Goal: Information Seeking & Learning: Find specific fact

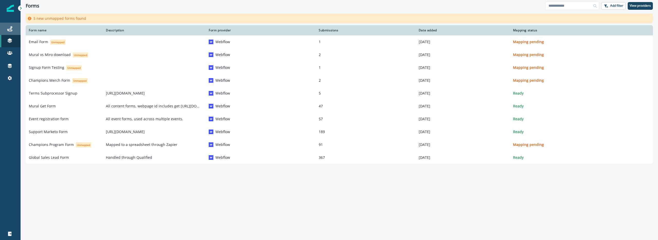
click at [11, 34] on link "Journeys" at bounding box center [10, 29] width 21 height 12
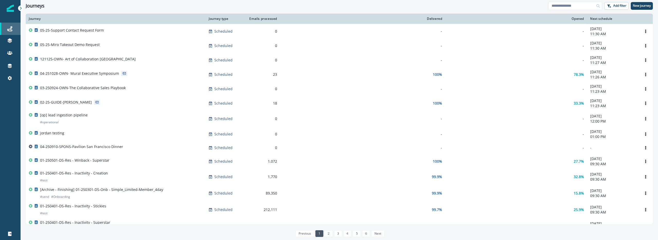
click at [3, 28] on div "Journeys" at bounding box center [10, 29] width 16 height 6
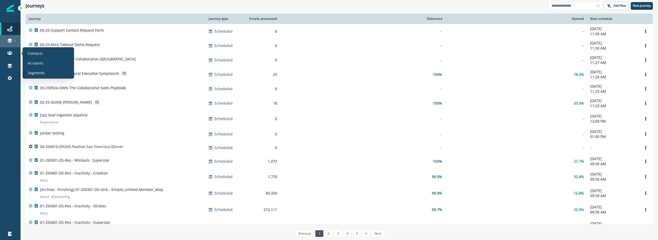
click at [13, 45] on link at bounding box center [10, 41] width 21 height 12
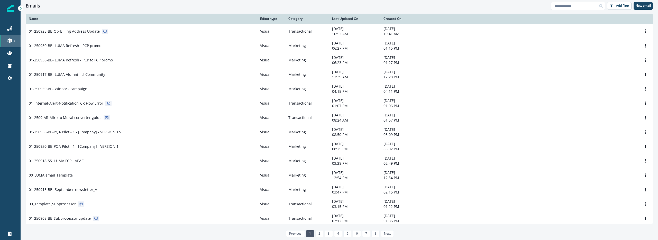
click at [6, 36] on link at bounding box center [10, 41] width 21 height 12
click at [10, 68] on icon at bounding box center [10, 66] width 4 height 4
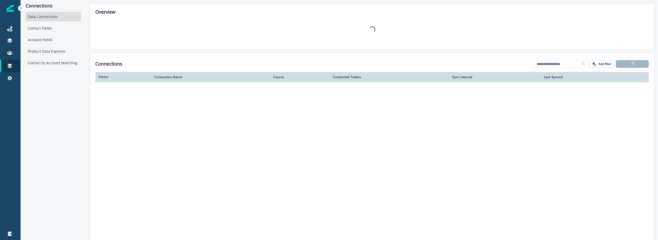
click at [55, 34] on div "Data Connections Contact Fields Account Fields Product Data Explorer Contact to…" at bounding box center [53, 40] width 55 height 56
click at [55, 27] on div "Contact Fields" at bounding box center [53, 28] width 55 height 10
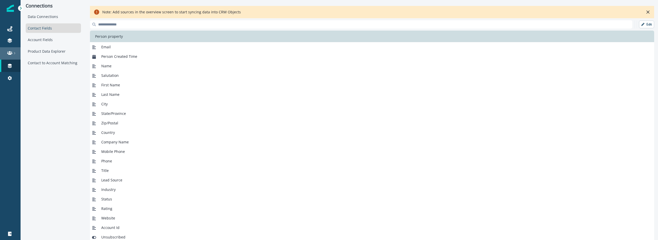
click at [6, 54] on div at bounding box center [10, 52] width 16 height 5
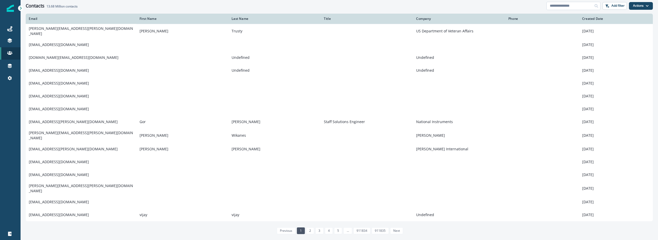
click at [562, 8] on input at bounding box center [574, 6] width 54 height 8
type input "**********"
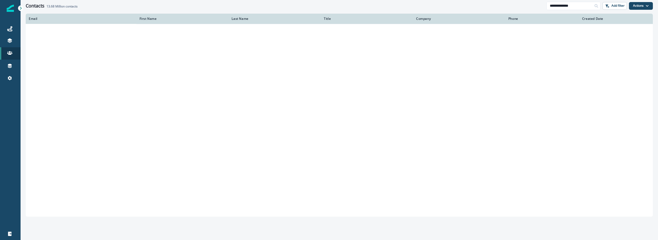
drag, startPoint x: 380, startPoint y: 16, endPoint x: 373, endPoint y: 15, distance: 6.2
click at [380, 15] on th "Title" at bounding box center [367, 19] width 92 height 10
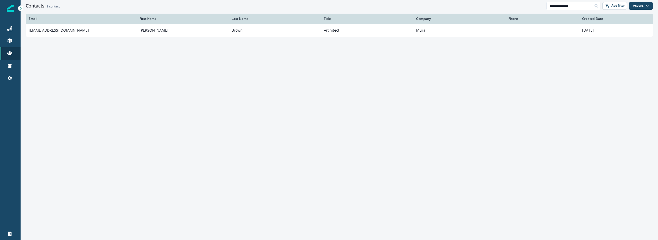
click at [76, 31] on td "[EMAIL_ADDRESS][DOMAIN_NAME]" at bounding box center [81, 30] width 111 height 13
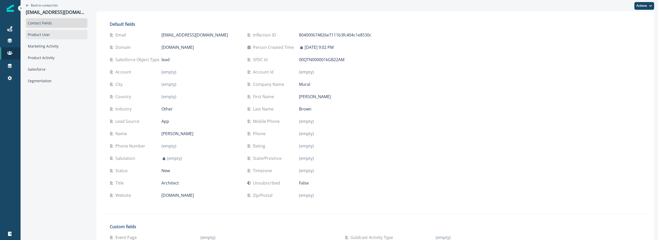
click at [31, 35] on div "Product User" at bounding box center [57, 35] width 62 height 10
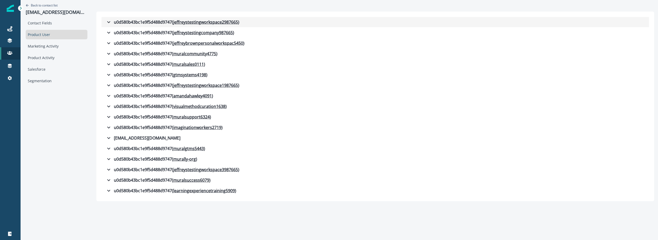
click at [122, 23] on div "u0d580b43bc1e9f5d488d9747 ( jeffreystestingworkspace2987665 )" at bounding box center [173, 22] width 134 height 6
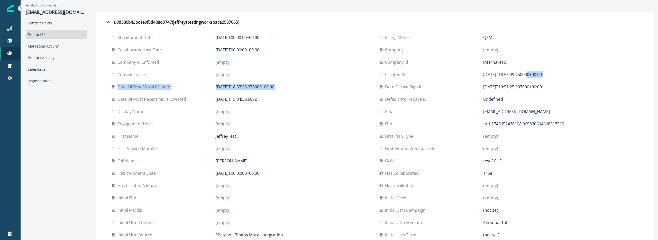
drag, startPoint x: 375, startPoint y: 84, endPoint x: 538, endPoint y: 73, distance: 162.7
click at [538, 73] on p "[DATE]T18:56:49.750000+00:00" at bounding box center [512, 74] width 59 height 6
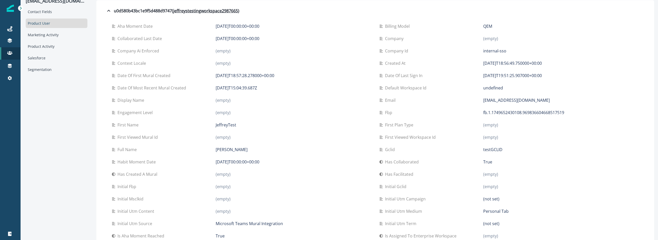
scroll to position [31, 0]
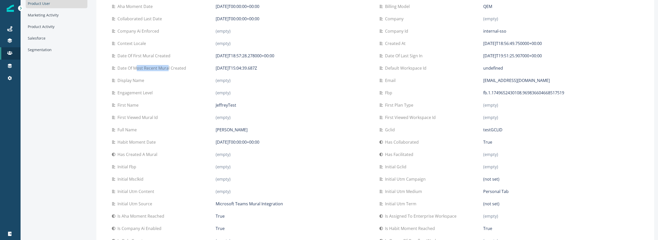
drag, startPoint x: 131, startPoint y: 70, endPoint x: 172, endPoint y: 70, distance: 41.7
click at [172, 70] on p "Date of most recent mural created" at bounding box center [153, 68] width 71 height 6
drag, startPoint x: 139, startPoint y: 56, endPoint x: 166, endPoint y: 57, distance: 27.0
click at [154, 56] on p "Date of first mural created" at bounding box center [145, 56] width 55 height 6
click at [227, 216] on div "True" at bounding box center [294, 216] width 156 height 6
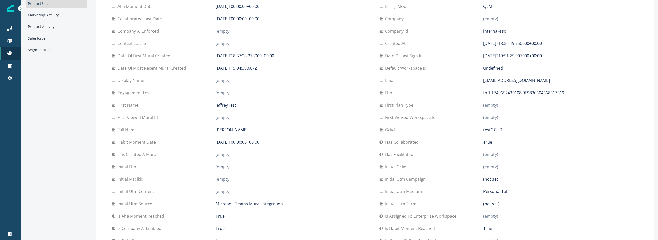
scroll to position [0, 0]
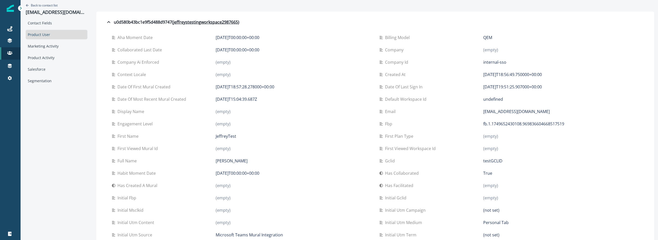
click at [133, 47] on p "Collaborated last date" at bounding box center [141, 50] width 47 height 6
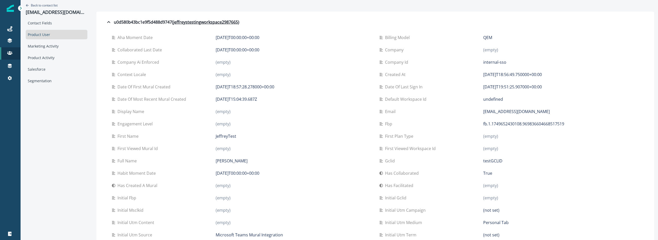
click at [127, 50] on p "Collaborated last date" at bounding box center [141, 50] width 47 height 6
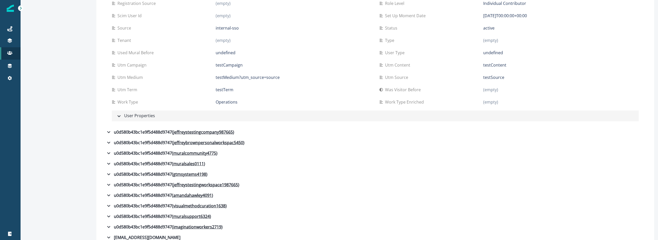
scroll to position [514, 0]
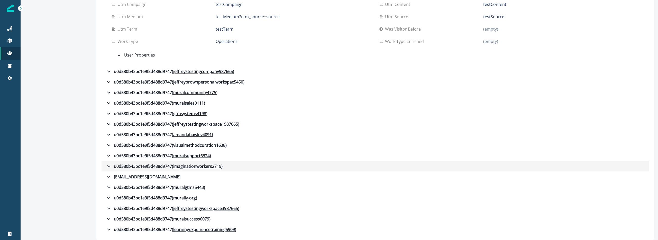
click at [138, 166] on div "u0d580b43bc1e9f5d488d9747 ( imaginationworkers2719 )" at bounding box center [164, 166] width 117 height 6
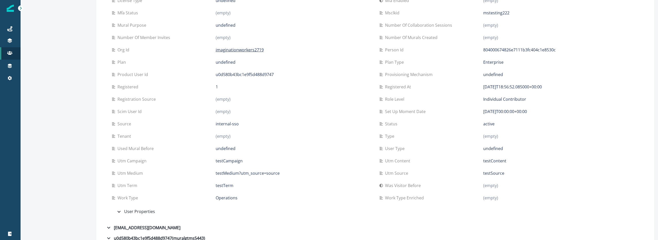
scroll to position [1068, 0]
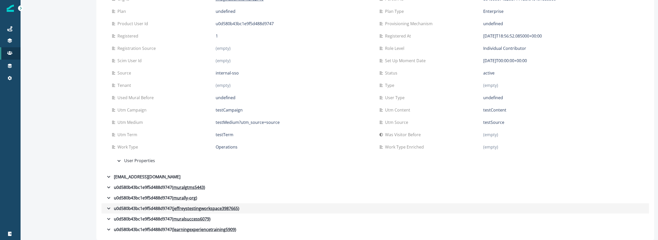
click at [129, 208] on div "u0d580b43bc1e9f5d488d9747 ( jeffreystestingworkspace3987665 )" at bounding box center [173, 208] width 134 height 6
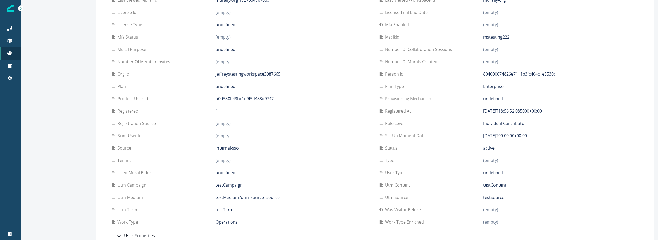
scroll to position [1540, 0]
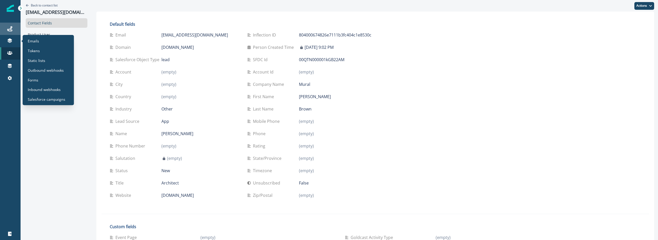
click at [9, 25] on link "Journeys" at bounding box center [10, 29] width 21 height 12
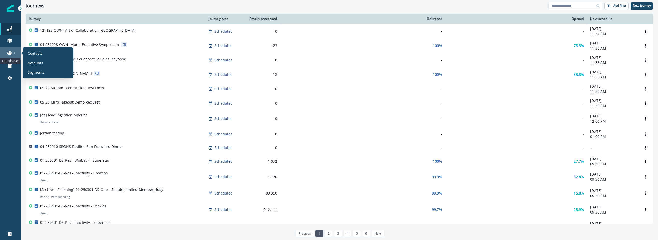
click at [11, 53] on icon at bounding box center [9, 52] width 5 height 5
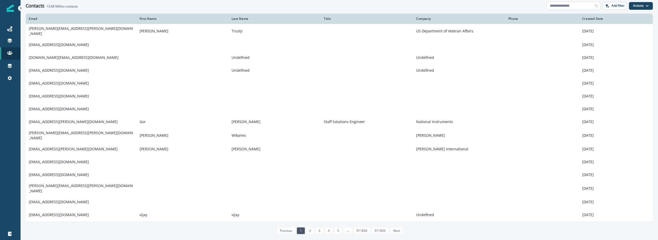
click at [562, 9] on input at bounding box center [574, 6] width 54 height 8
type input "**********"
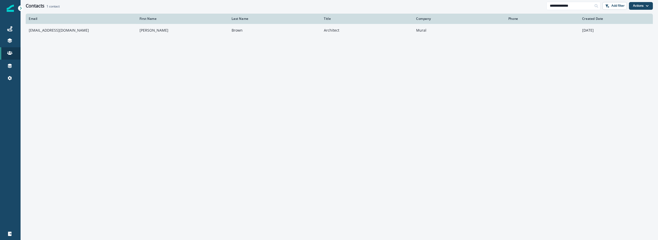
click at [137, 28] on td "[PERSON_NAME]" at bounding box center [183, 30] width 92 height 13
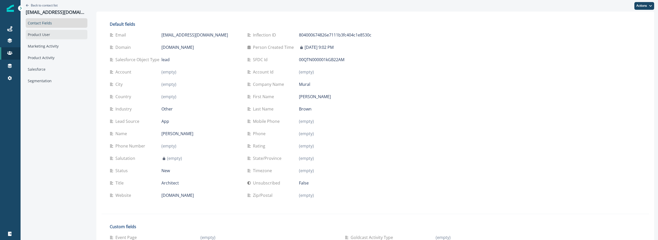
click at [37, 37] on div "Product User" at bounding box center [57, 35] width 62 height 10
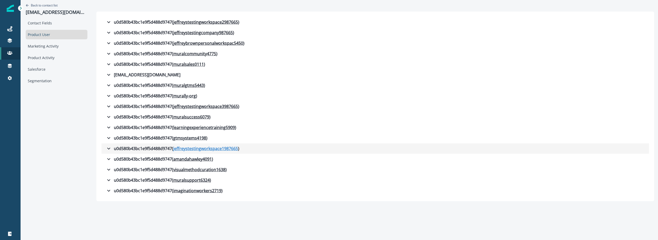
click at [196, 150] on u "jeffreystestingworkspace1987665" at bounding box center [205, 149] width 65 height 6
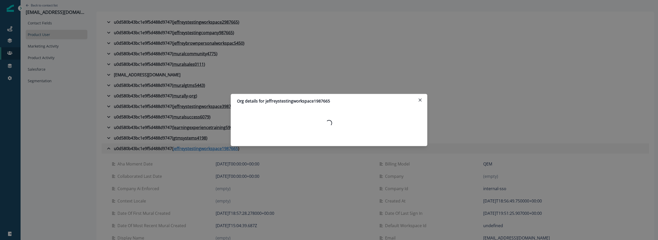
click at [196, 150] on div "Org details for jeffreystestingworkspace1987665 Loading..." at bounding box center [329, 120] width 658 height 240
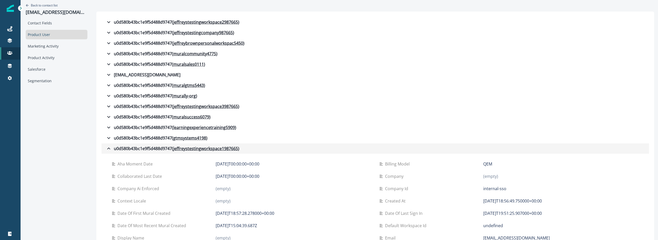
click at [139, 151] on div "u0d580b43bc1e9f5d488d9747 ( jeffreystestingworkspace1987665 )" at bounding box center [173, 149] width 134 height 6
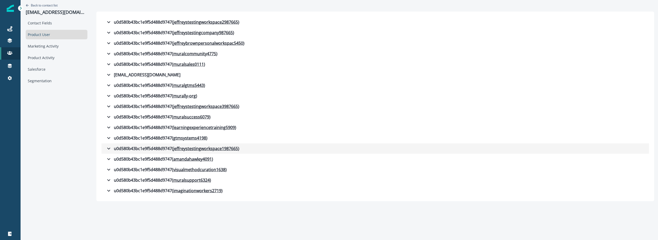
click at [139, 151] on div "u0d580b43bc1e9f5d488d9747 ( jeffreystestingworkspace1987665 )" at bounding box center [173, 149] width 134 height 6
